Goal: Transaction & Acquisition: Purchase product/service

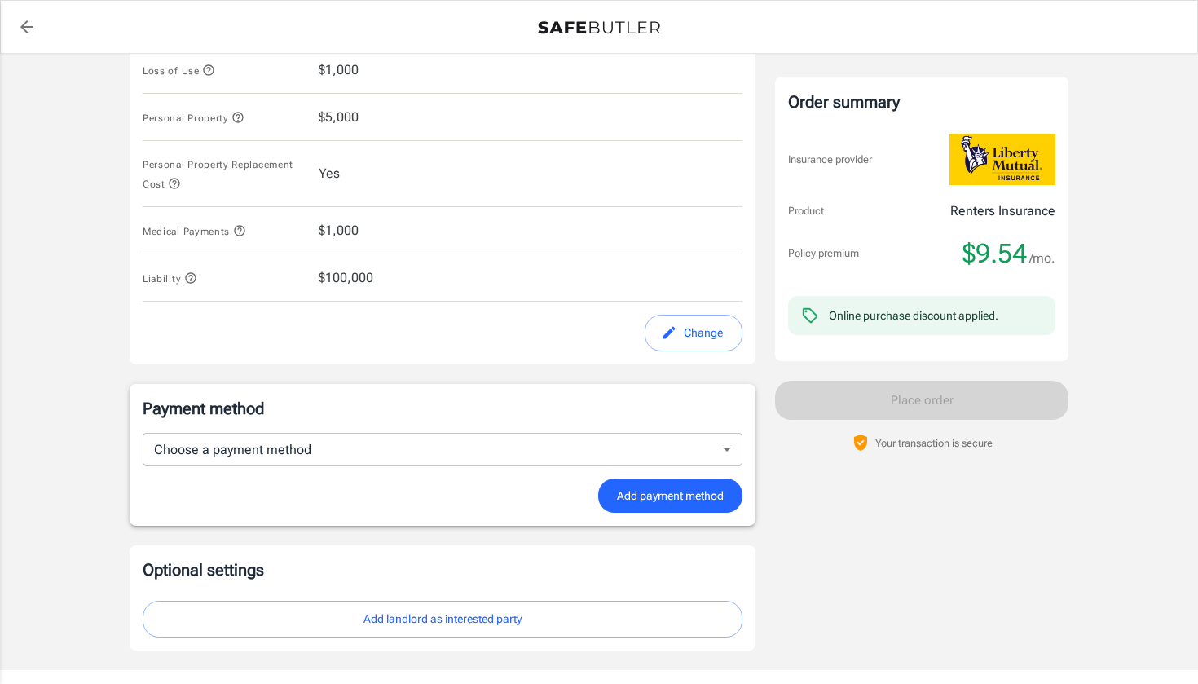
scroll to position [788, 0]
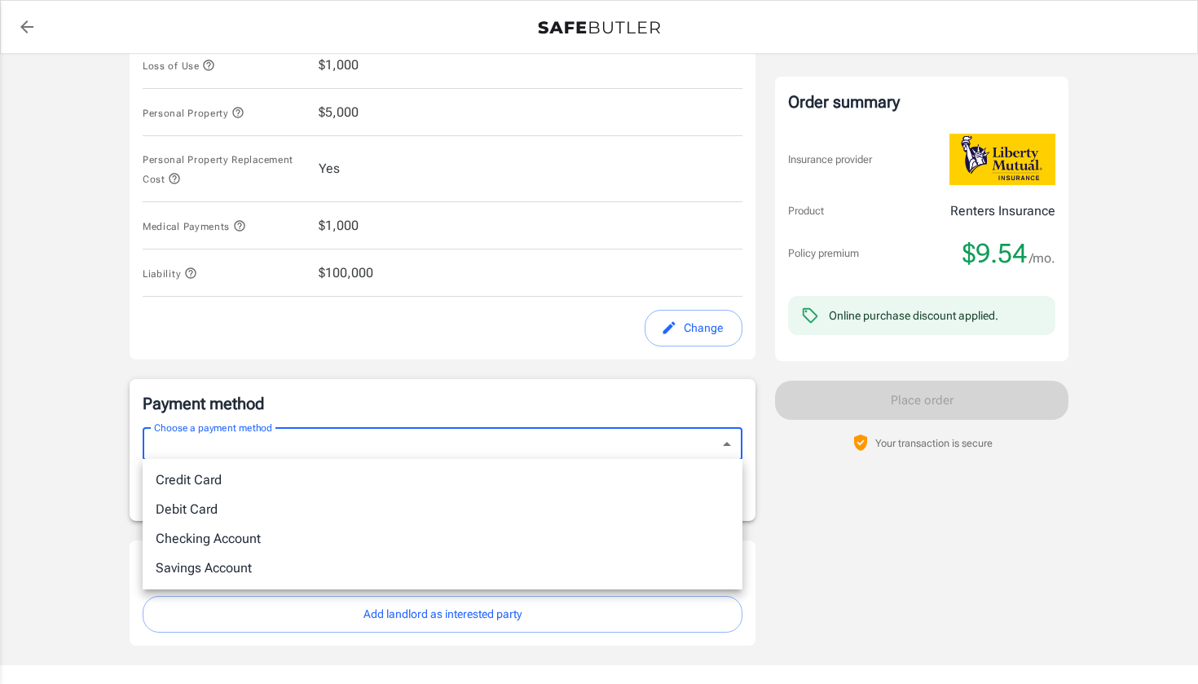
click at [580, 516] on li "Debit Card" at bounding box center [443, 509] width 600 height 29
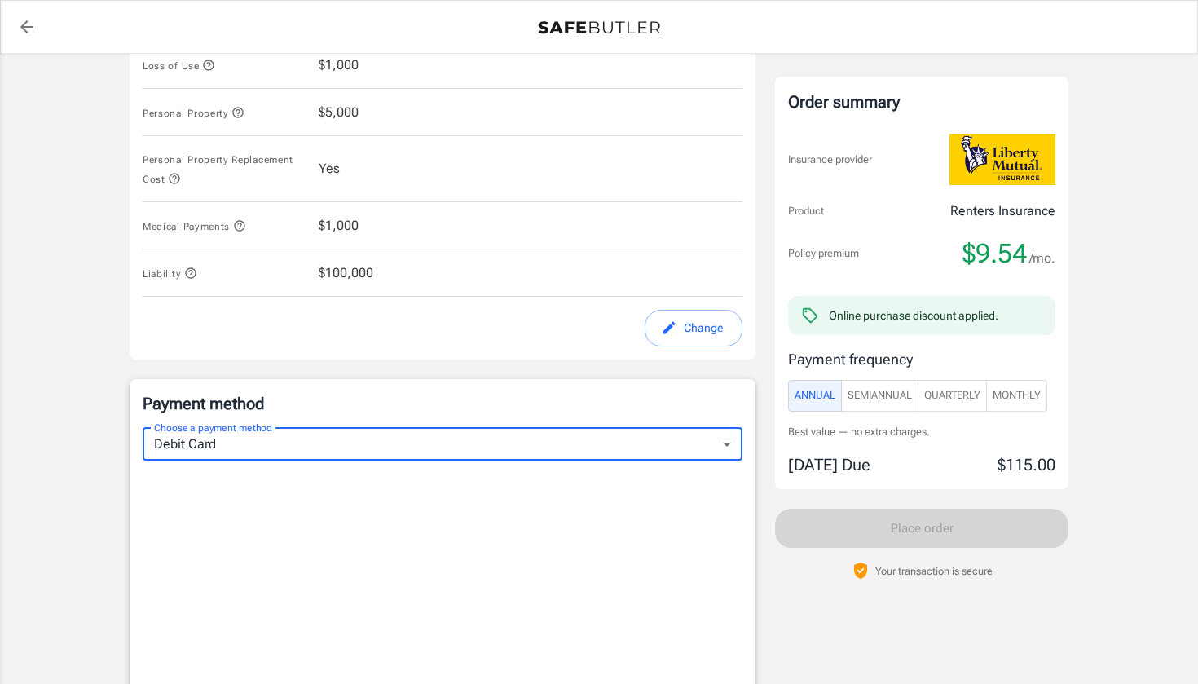
type input "debit"
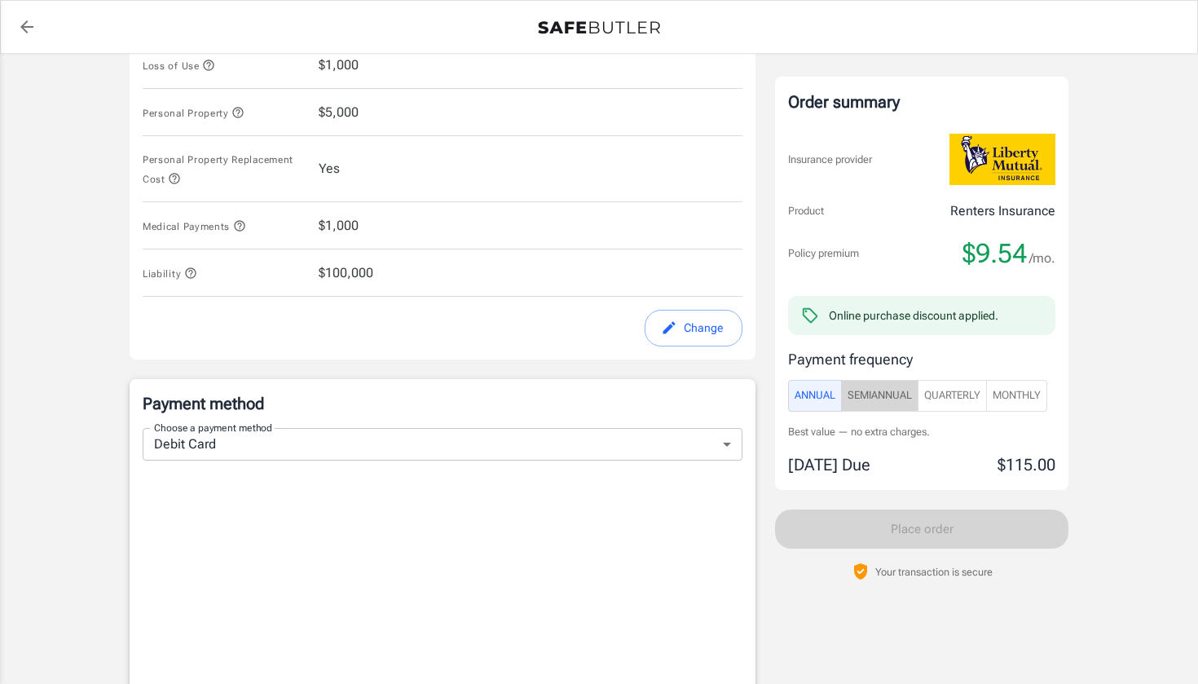
click at [870, 397] on span "SemiAnnual" at bounding box center [880, 395] width 64 height 19
click at [808, 395] on span "Annual" at bounding box center [815, 395] width 41 height 19
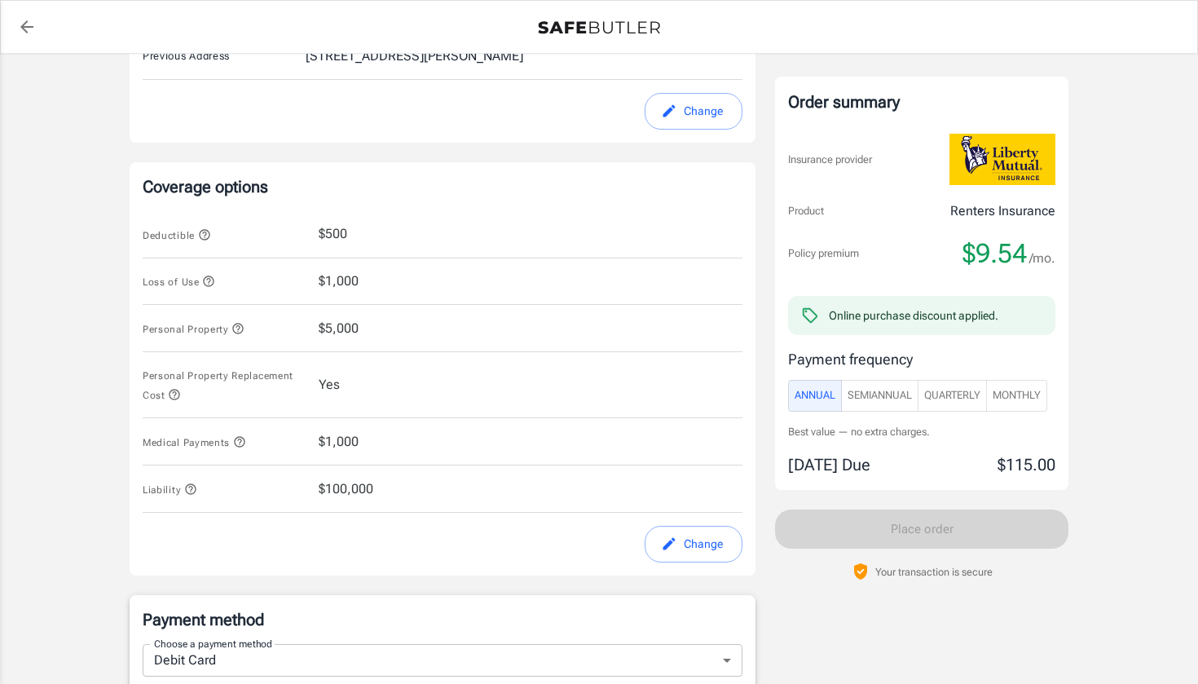
scroll to position [567, 0]
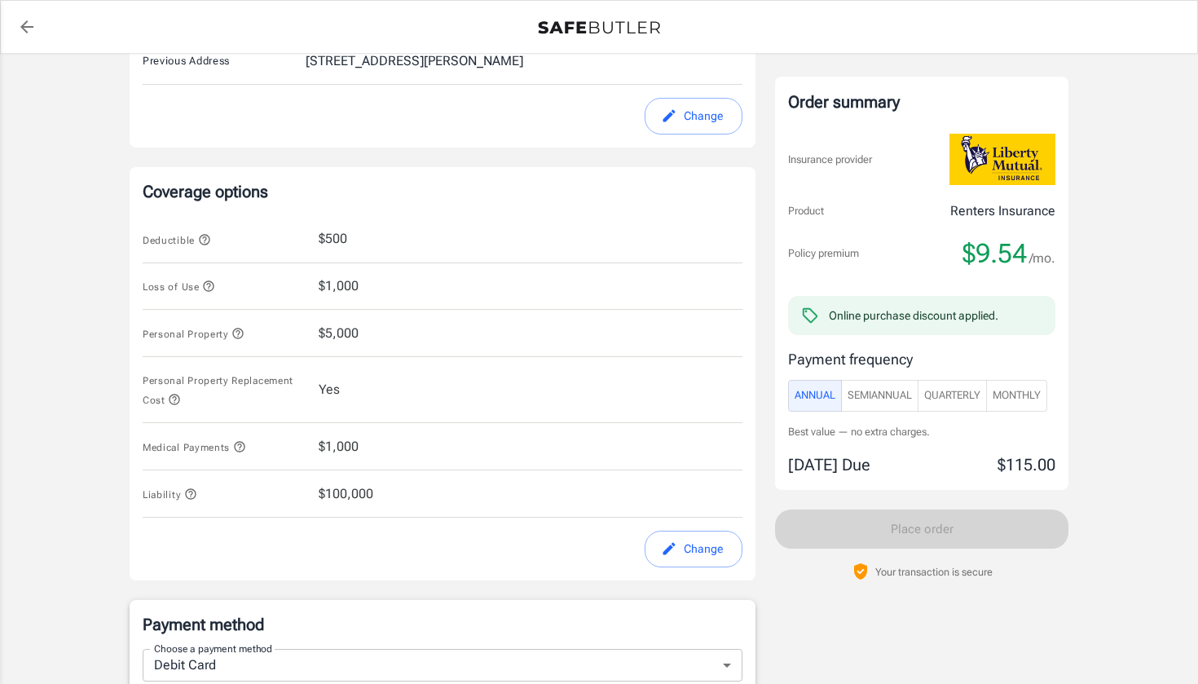
click at [1047, 386] on button "Monthly" at bounding box center [1016, 396] width 61 height 32
click at [828, 399] on span "Annual" at bounding box center [815, 395] width 41 height 19
click at [879, 395] on span "SemiAnnual" at bounding box center [880, 395] width 64 height 19
click at [804, 393] on span "Annual" at bounding box center [815, 395] width 41 height 19
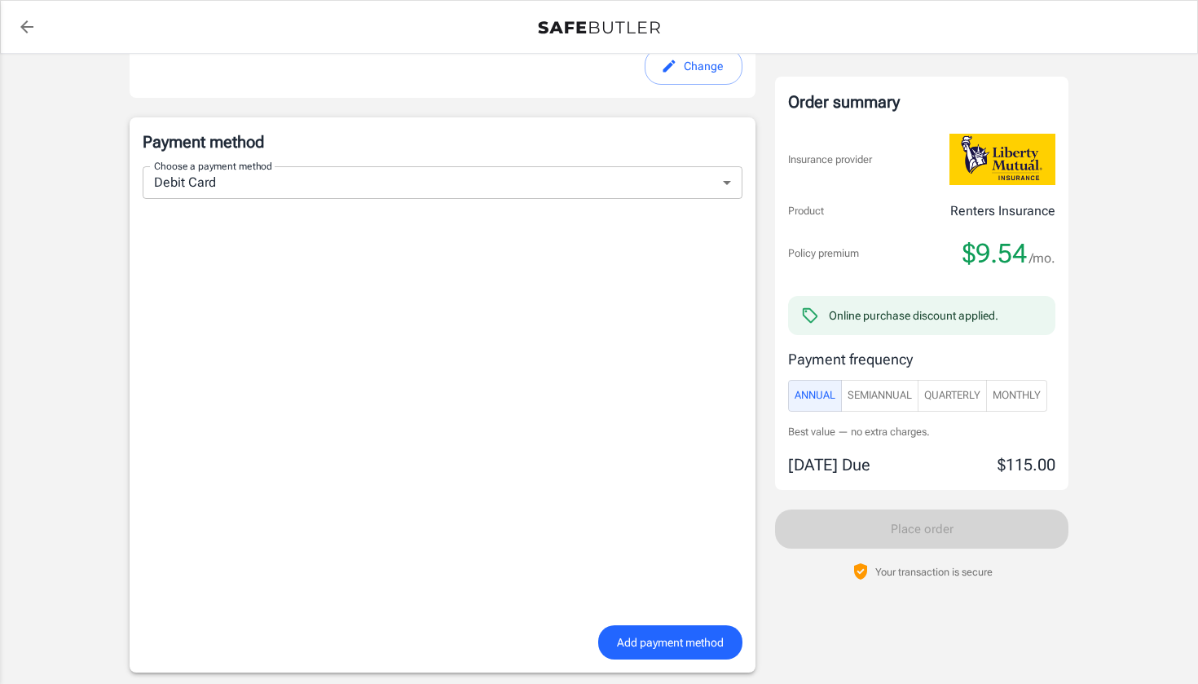
scroll to position [1052, 0]
click at [680, 634] on span "Add payment method" at bounding box center [670, 640] width 107 height 20
click at [647, 626] on button "Add payment method" at bounding box center [670, 640] width 144 height 35
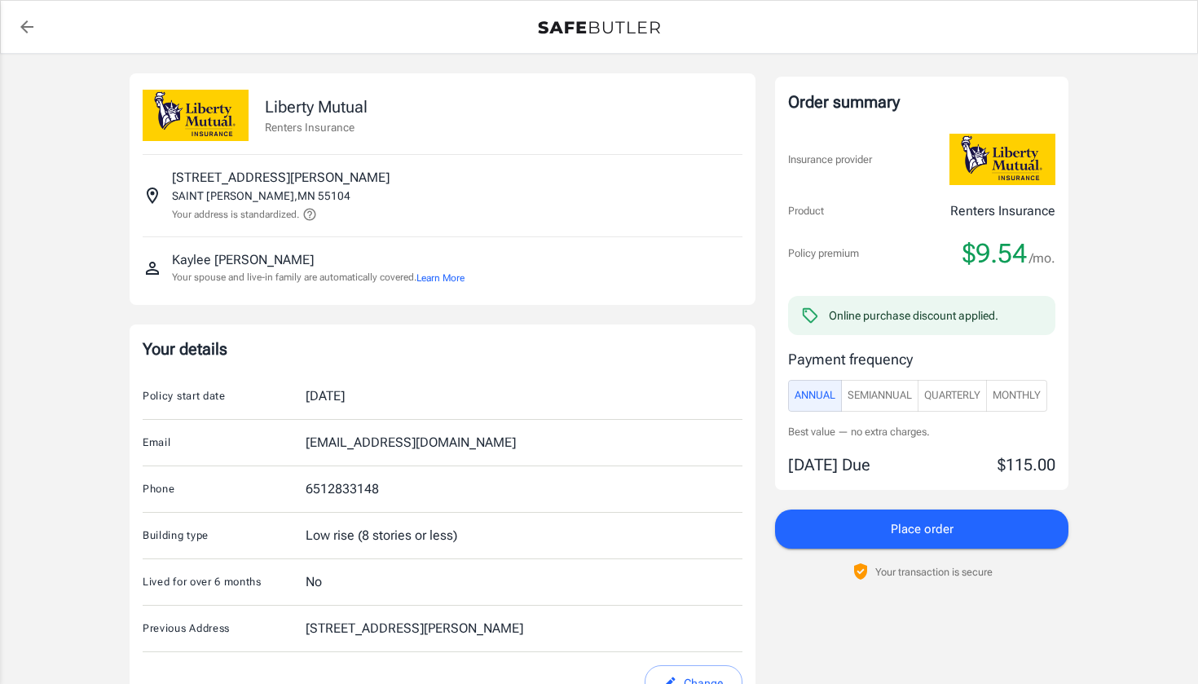
scroll to position [0, 0]
click at [870, 529] on button "Place order" at bounding box center [921, 528] width 293 height 39
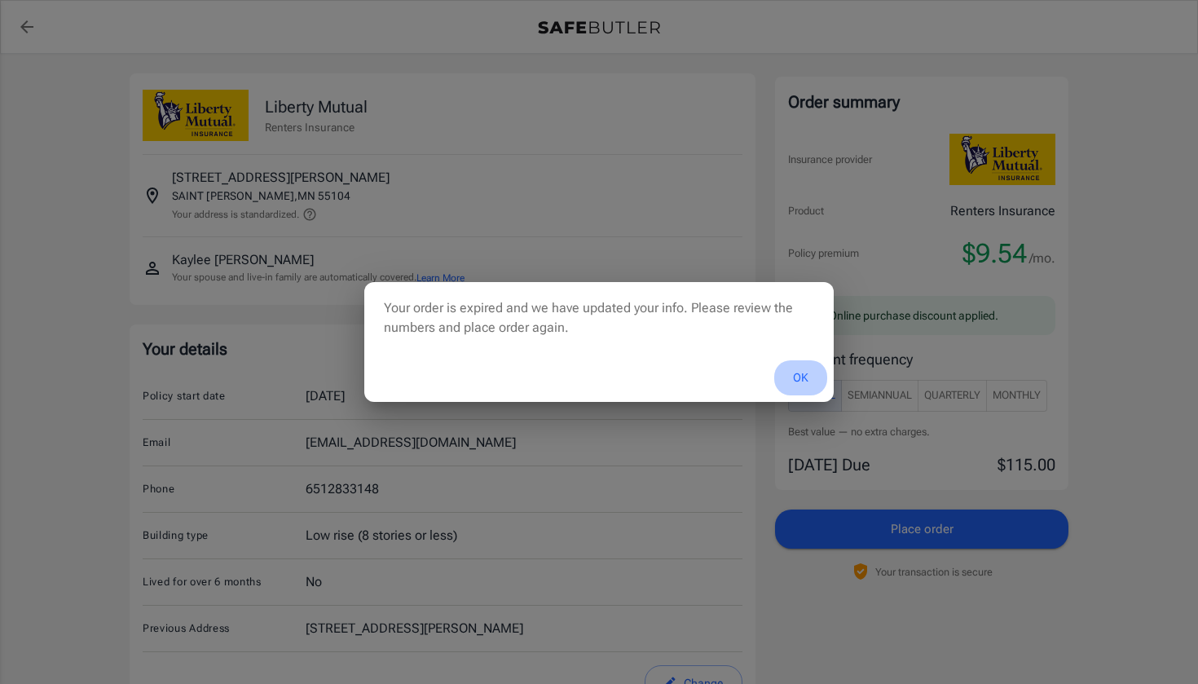
click at [805, 378] on button "OK" at bounding box center [800, 377] width 53 height 35
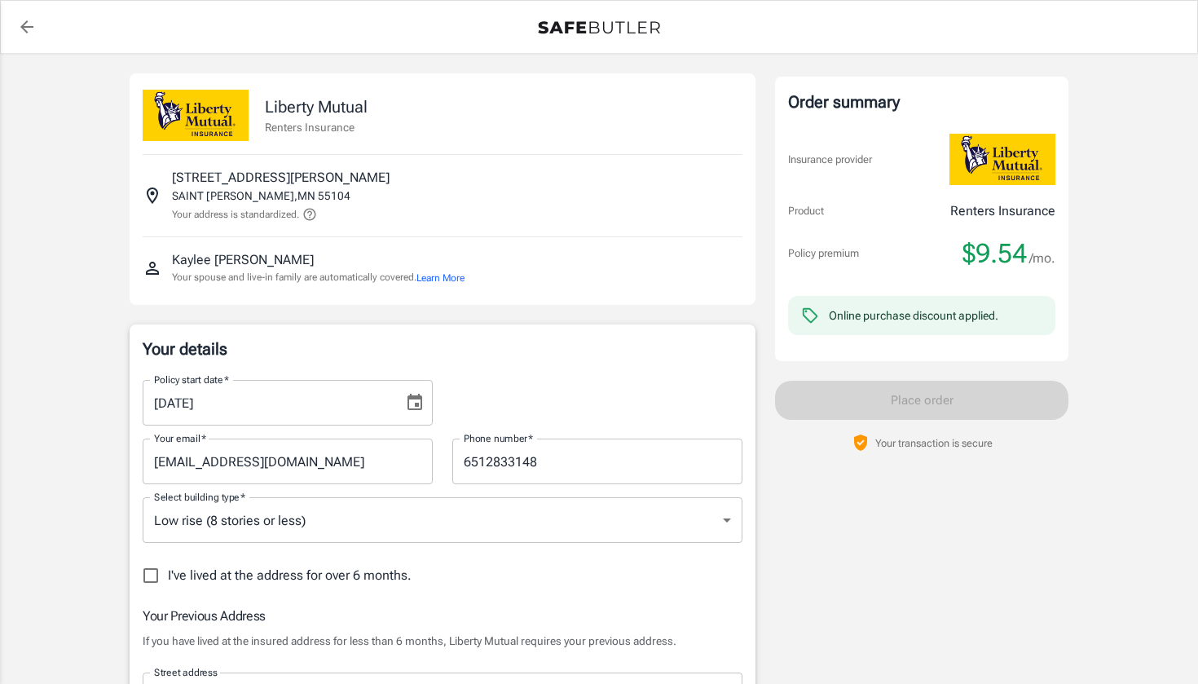
select select "MN"
click at [26, 29] on icon "back to quotes" at bounding box center [27, 27] width 20 height 20
select select "MN"
click at [415, 401] on icon "Choose date, selected date is Sep 27, 2025" at bounding box center [415, 403] width 20 height 20
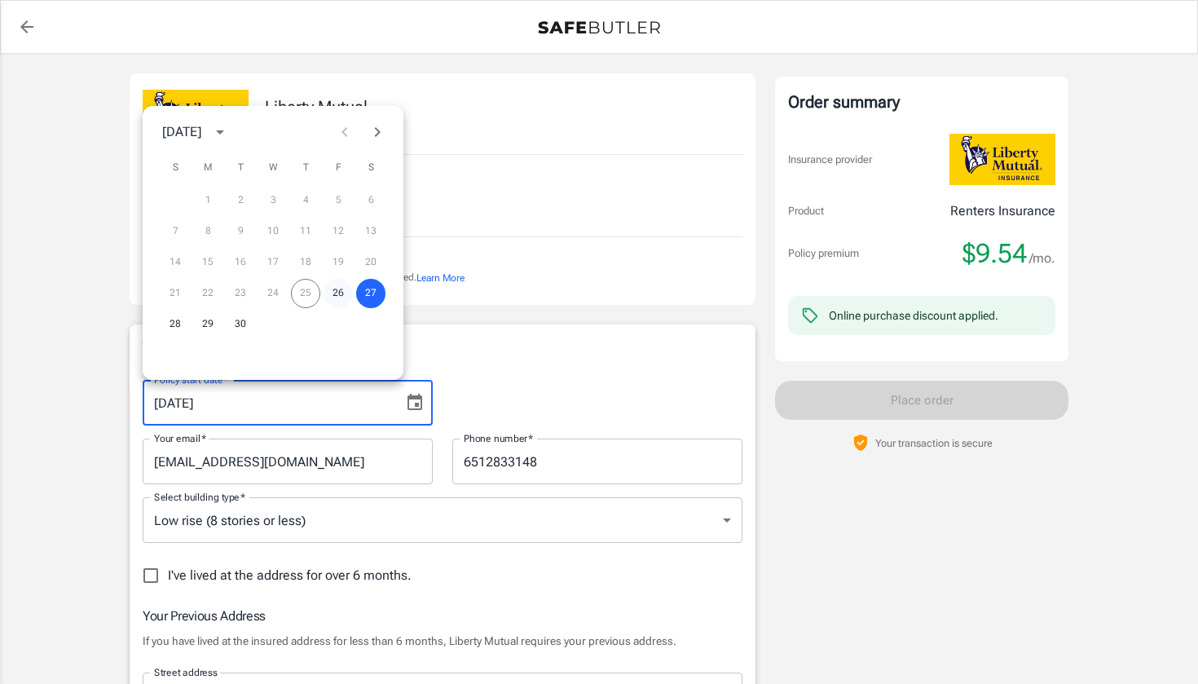
click at [337, 300] on button "26" at bounding box center [338, 293] width 29 height 29
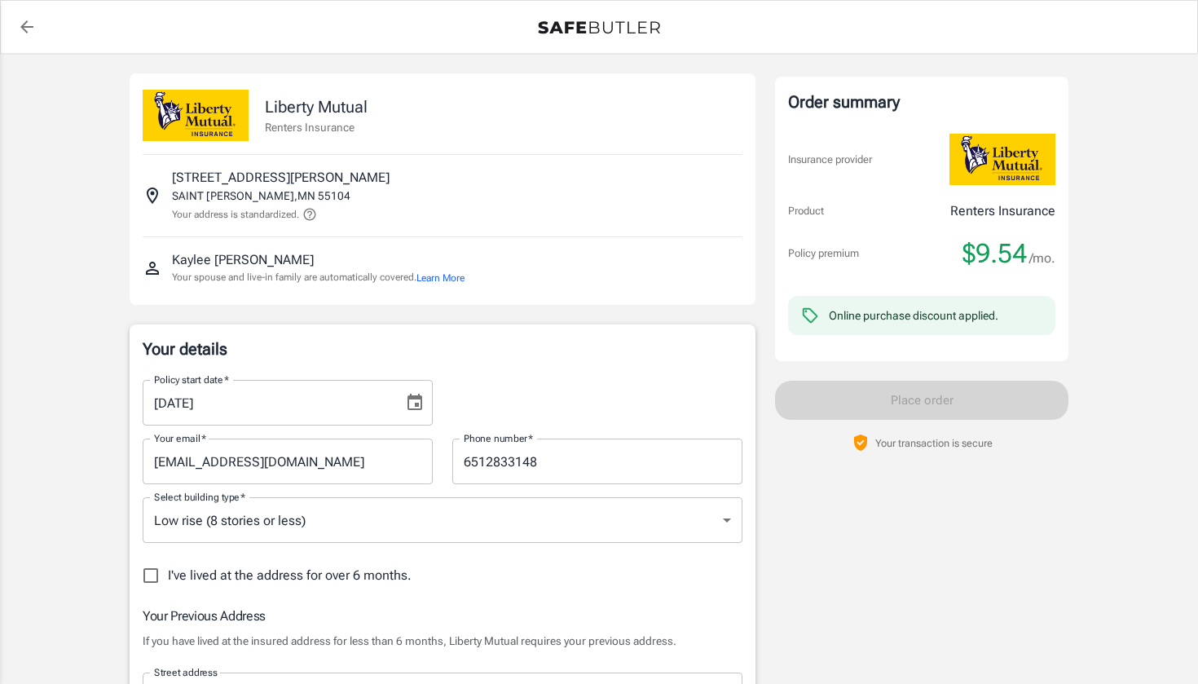
type input "[DATE]"
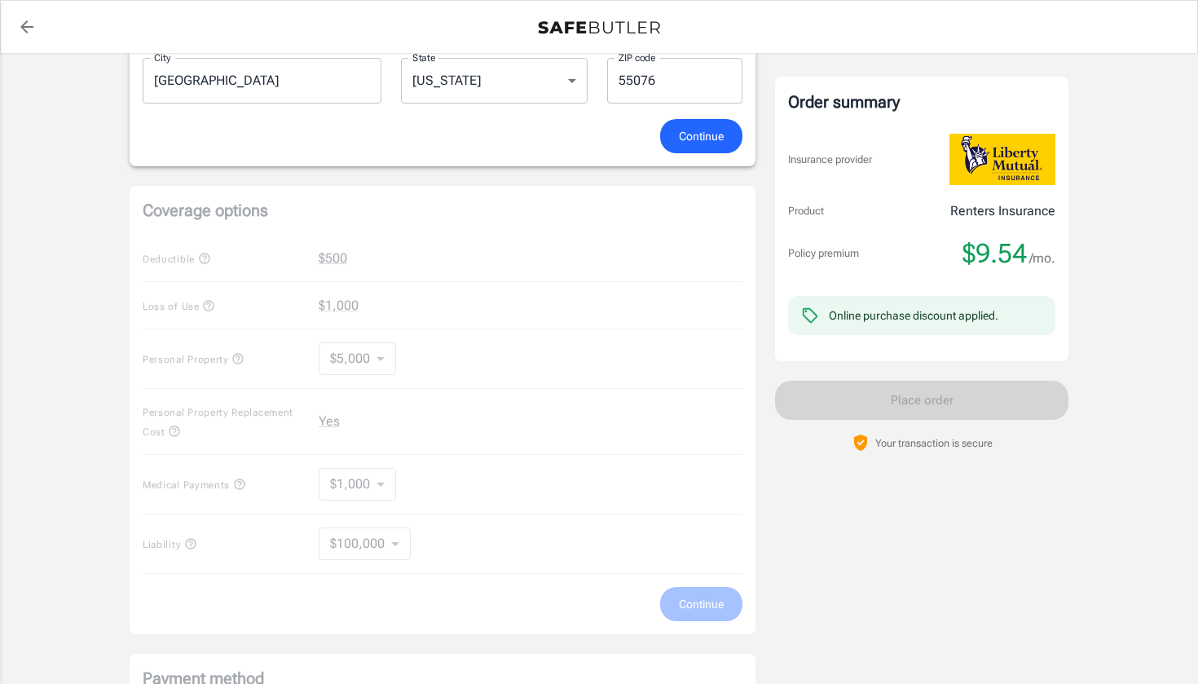
scroll to position [760, 0]
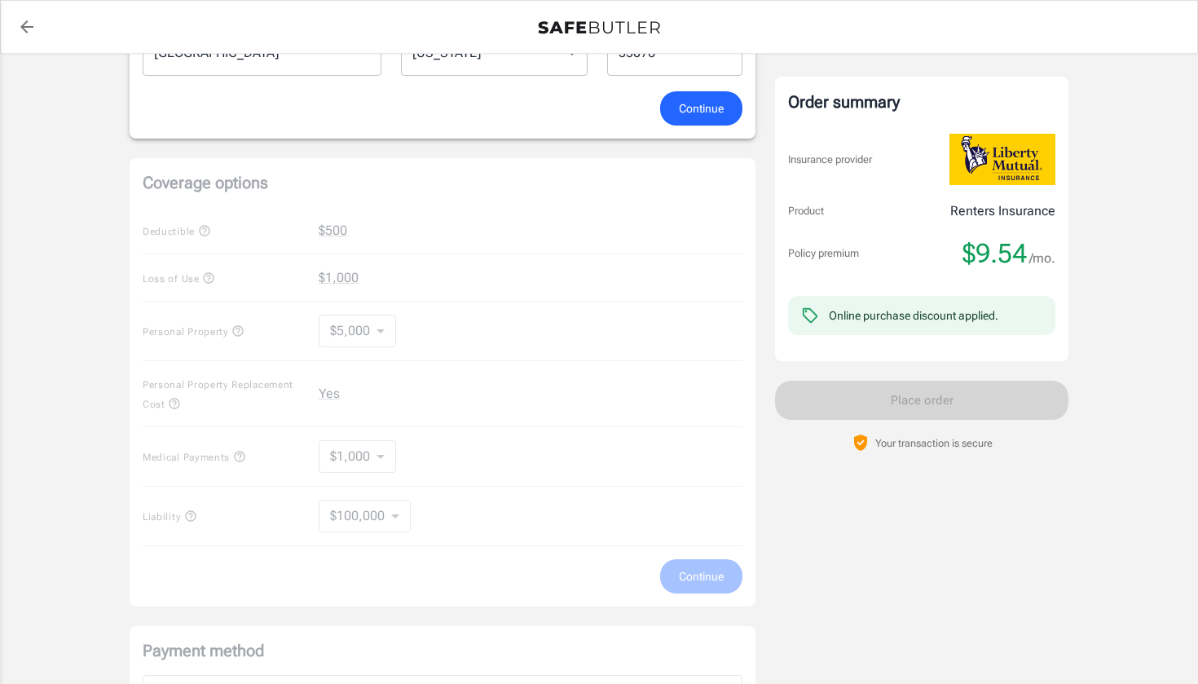
click at [696, 111] on span "Continue" at bounding box center [701, 109] width 45 height 20
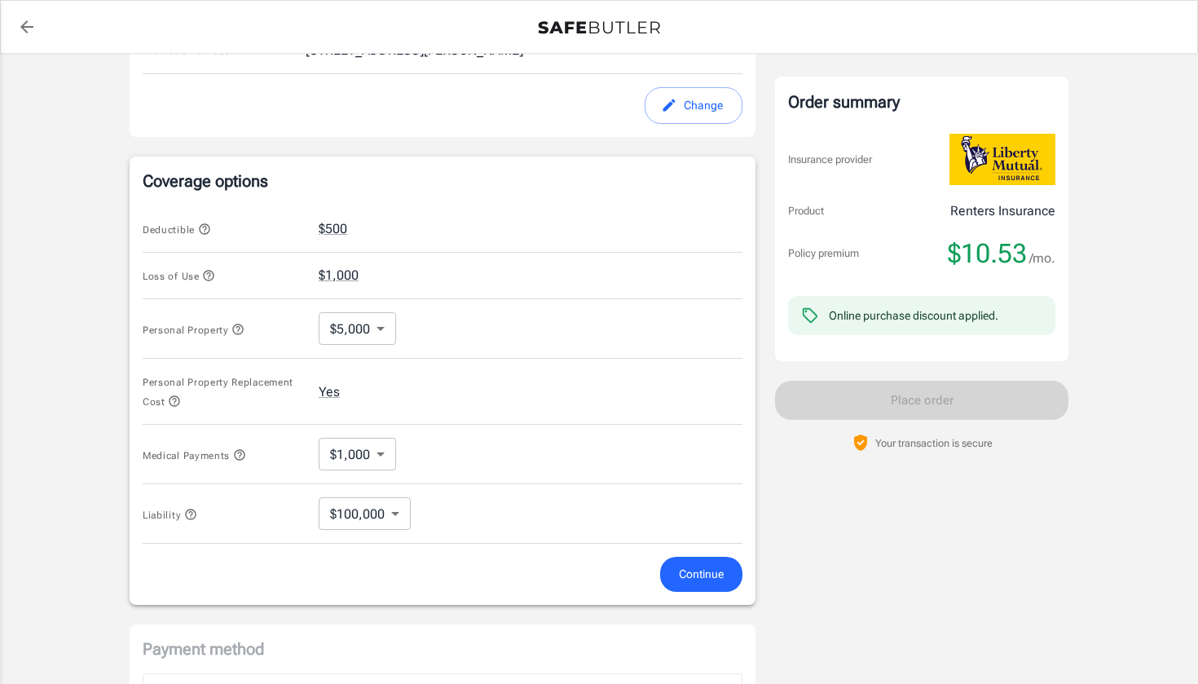
scroll to position [616, 0]
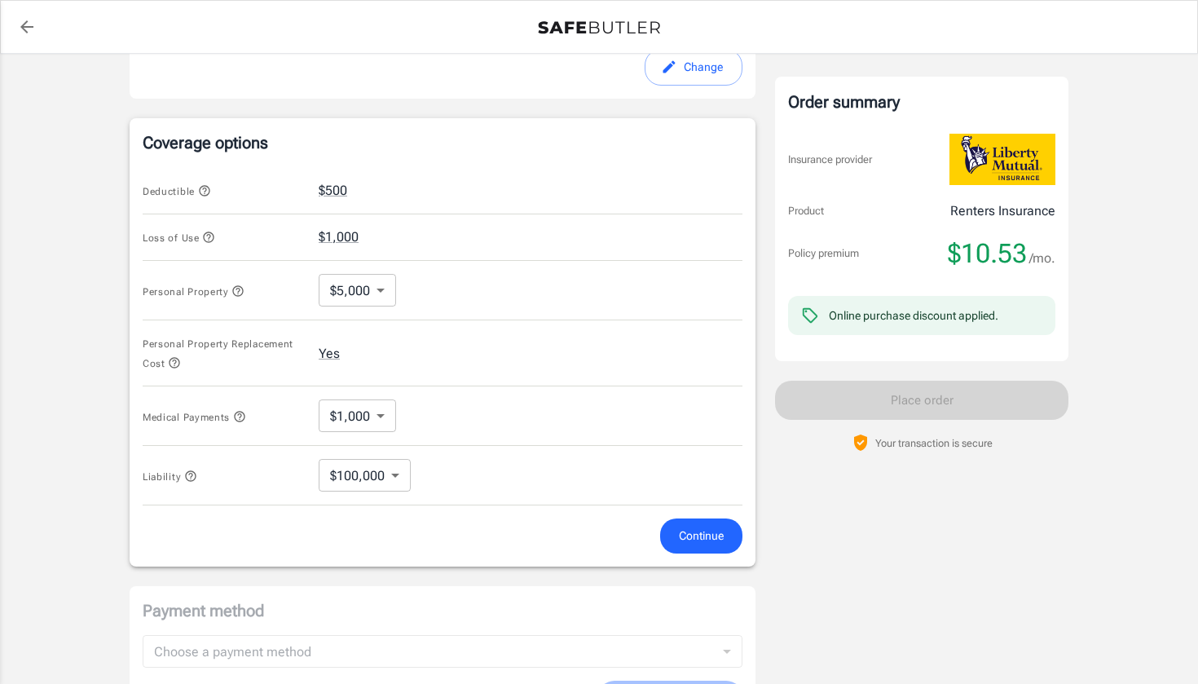
click at [696, 523] on button "Continue" at bounding box center [701, 535] width 82 height 35
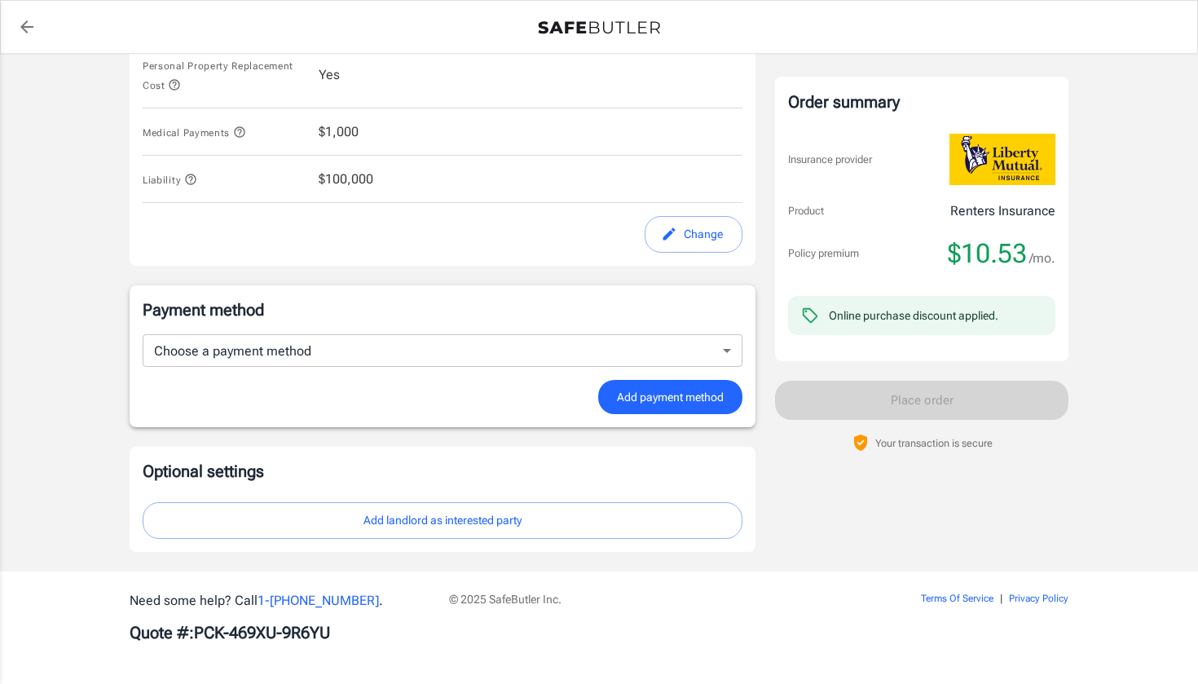
scroll to position [881, 0]
click at [868, 325] on div "Online purchase discount applied." at bounding box center [914, 315] width 170 height 29
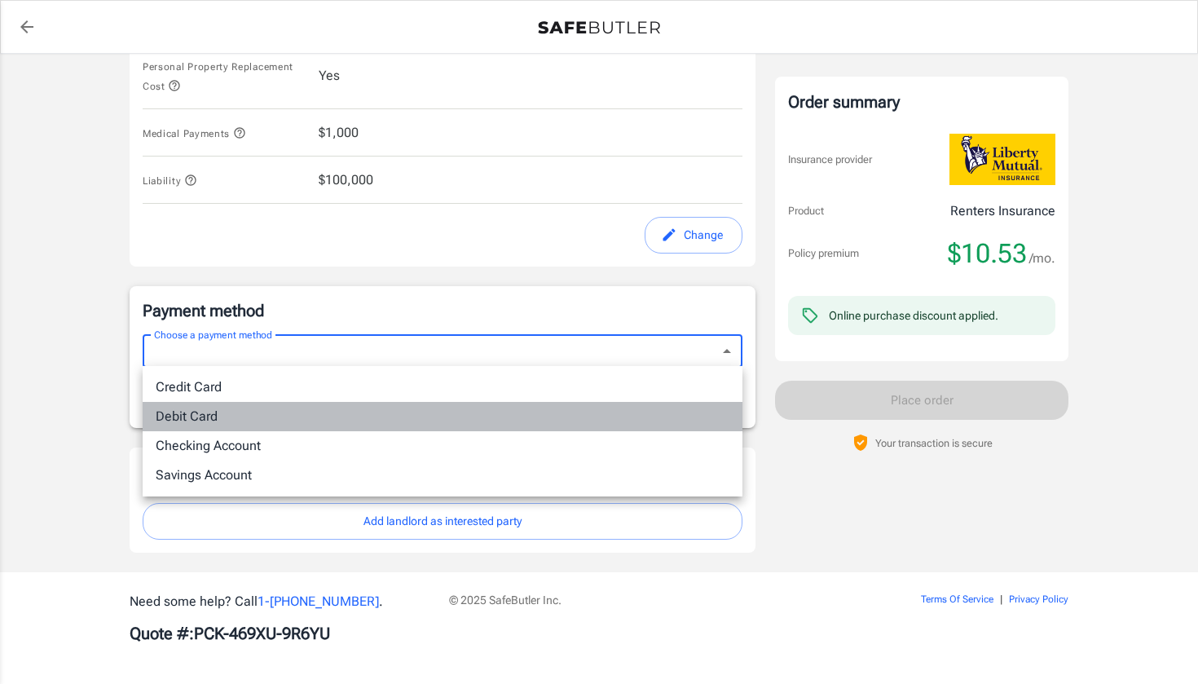
click at [571, 412] on li "Debit Card" at bounding box center [443, 416] width 600 height 29
type input "debit"
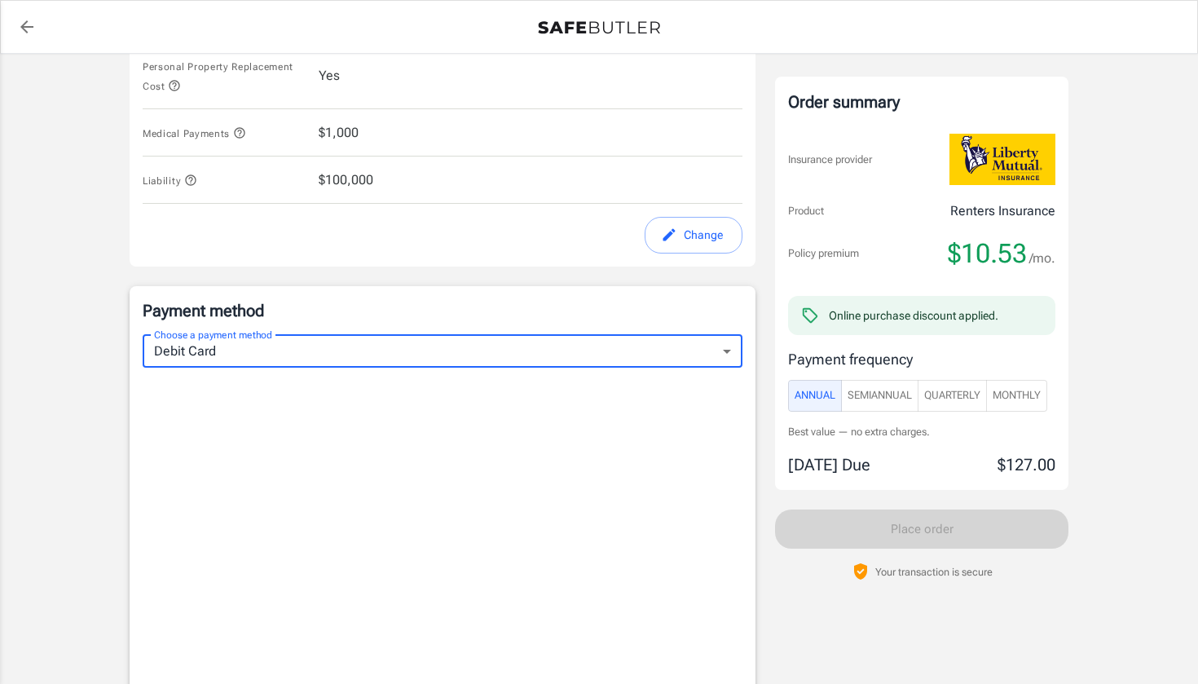
click at [879, 402] on span "SemiAnnual" at bounding box center [880, 395] width 64 height 19
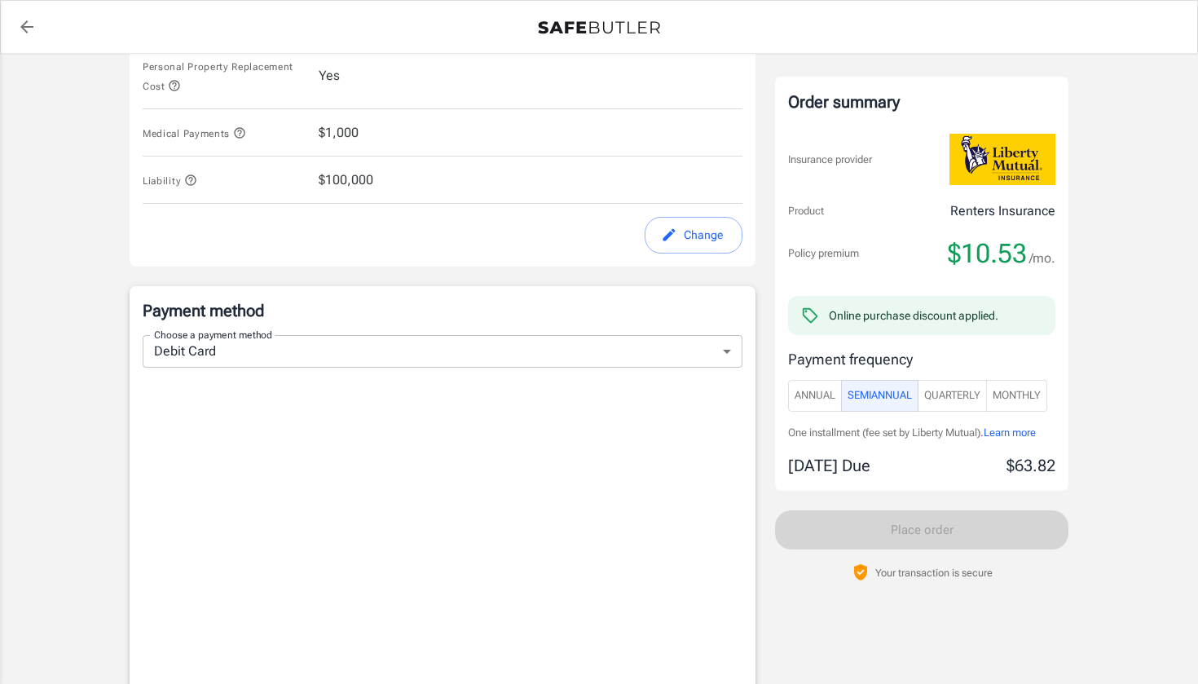
click at [796, 393] on span "Annual" at bounding box center [815, 395] width 41 height 19
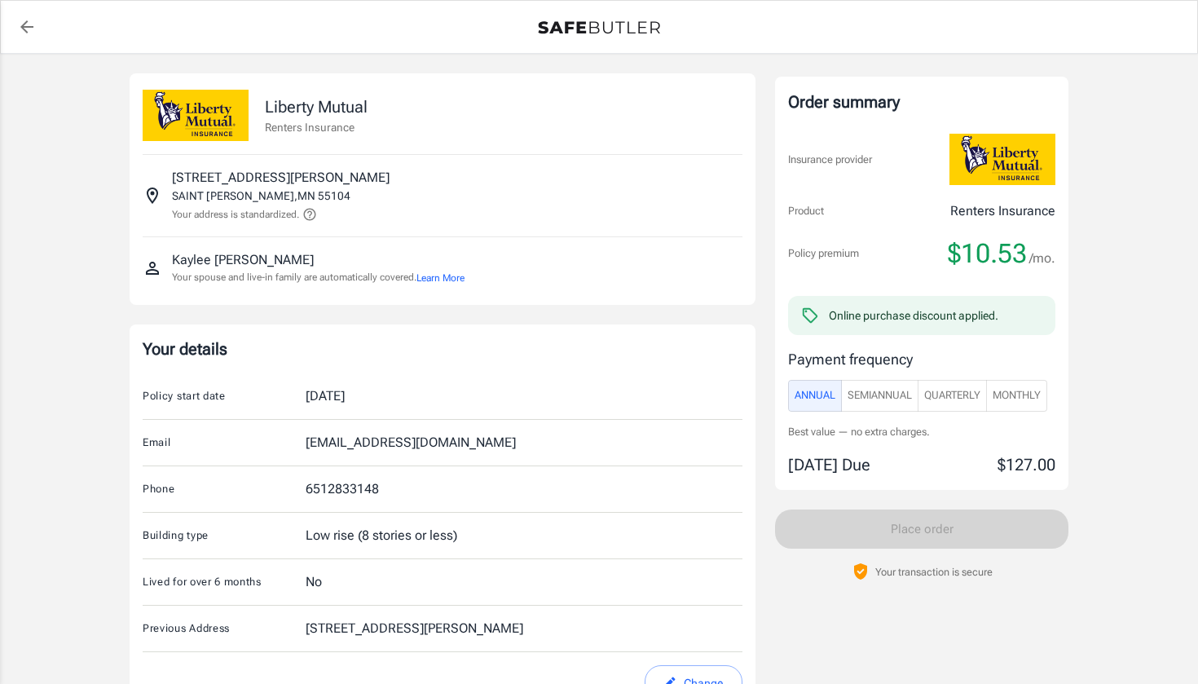
scroll to position [0, 0]
